Goal: Information Seeking & Learning: Learn about a topic

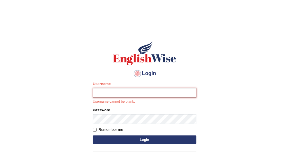
click at [131, 95] on input "Username" at bounding box center [145, 93] width 104 height 10
type input "mohand_parramatta"
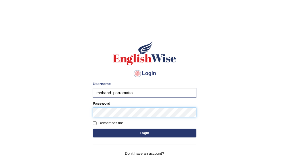
click at [93, 129] on button "Login" at bounding box center [145, 133] width 104 height 9
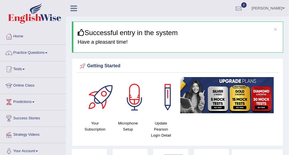
click at [158, 59] on div "Getting Started Your Subscription Microphone Setup Update [PERSON_NAME] Login D…" at bounding box center [177, 102] width 211 height 88
click at [32, 52] on link "Practice Questions" at bounding box center [33, 52] width 66 height 14
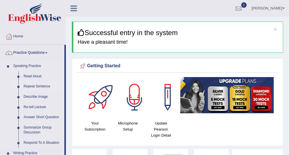
scroll to position [107, 0]
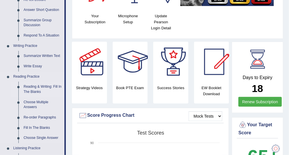
click at [40, 87] on link "Reading & Writing: Fill In The Blanks" at bounding box center [42, 89] width 43 height 15
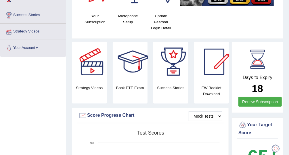
scroll to position [165, 0]
